Goal: Find specific page/section: Find specific page/section

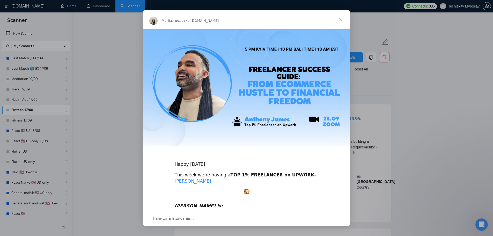
click at [340, 18] on span "Закрити" at bounding box center [340, 19] width 19 height 19
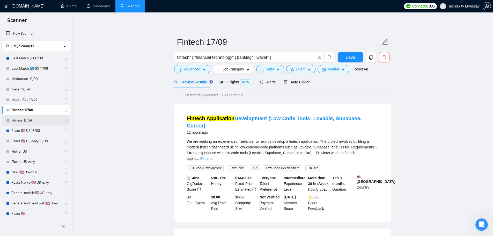
click at [36, 120] on link "Fitness 17/09" at bounding box center [35, 120] width 49 height 10
